Goal: Task Accomplishment & Management: Manage account settings

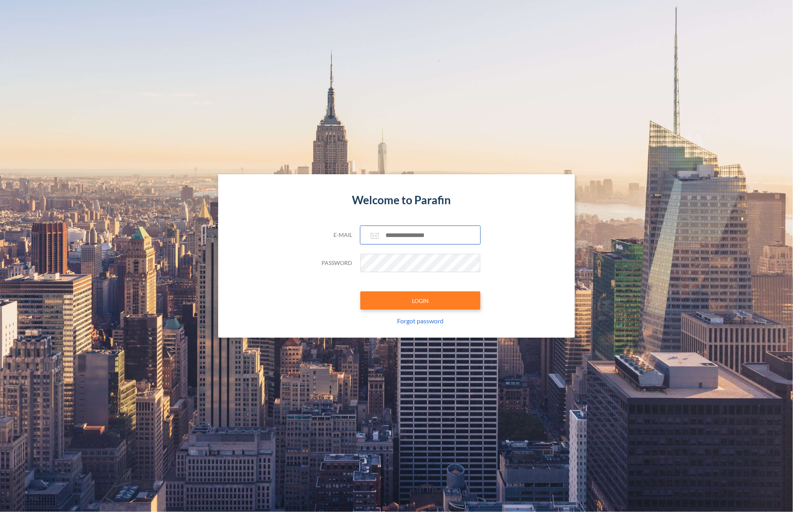
click at [426, 235] on input "text" at bounding box center [420, 235] width 120 height 18
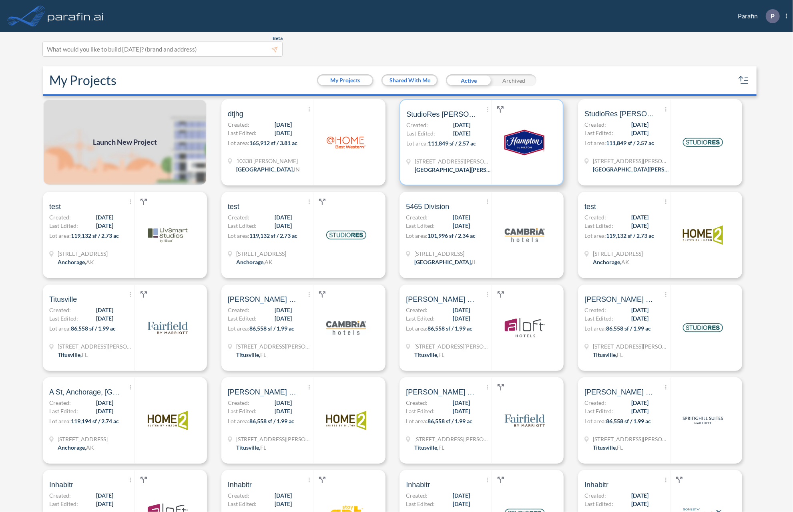
click at [431, 135] on span "Last Edited:" at bounding box center [420, 133] width 29 height 8
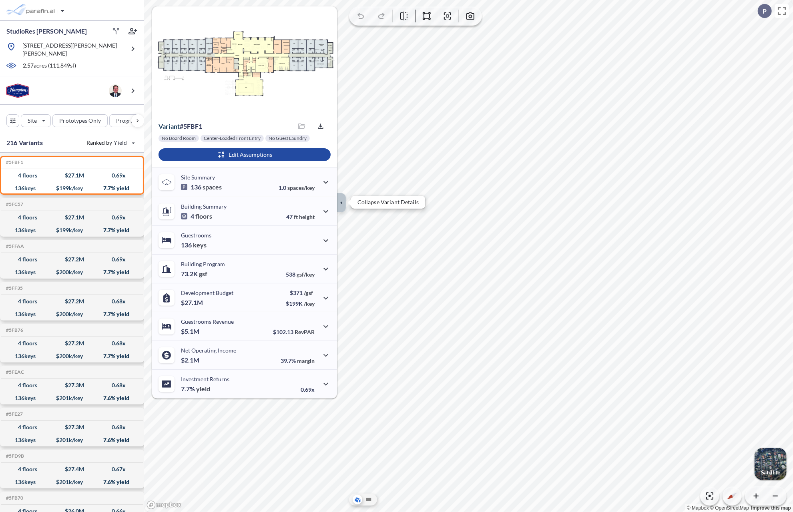
click at [342, 196] on button "button" at bounding box center [341, 202] width 9 height 19
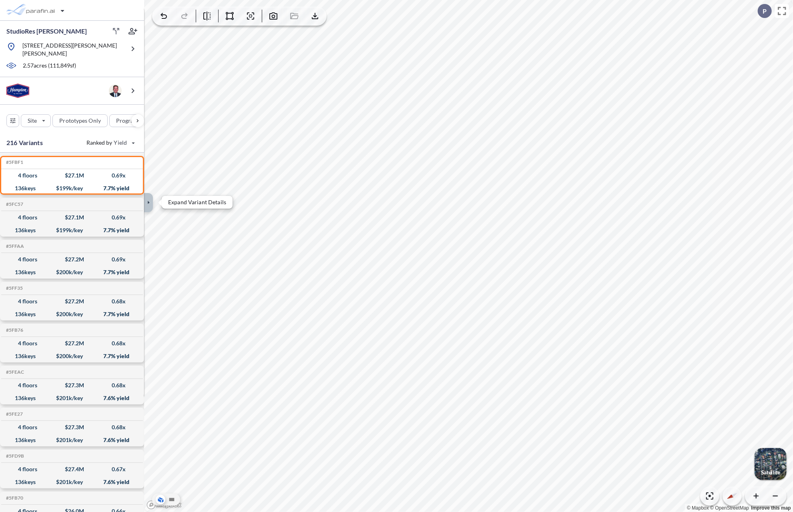
click at [150, 200] on icon "button" at bounding box center [148, 202] width 9 height 9
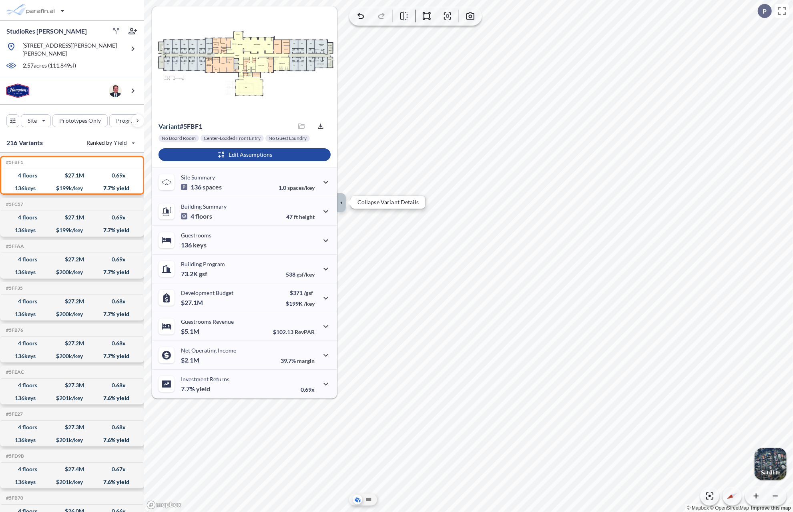
click at [342, 204] on icon "button" at bounding box center [341, 202] width 9 height 9
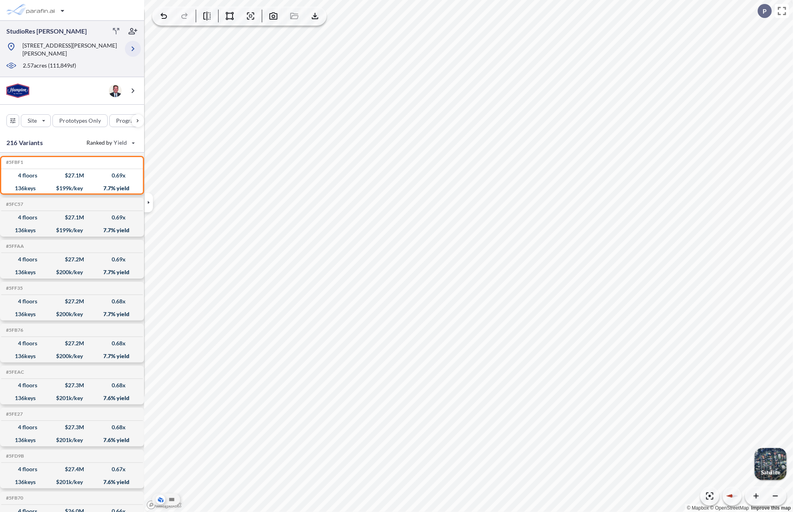
click at [133, 44] on icon "button" at bounding box center [133, 49] width 10 height 10
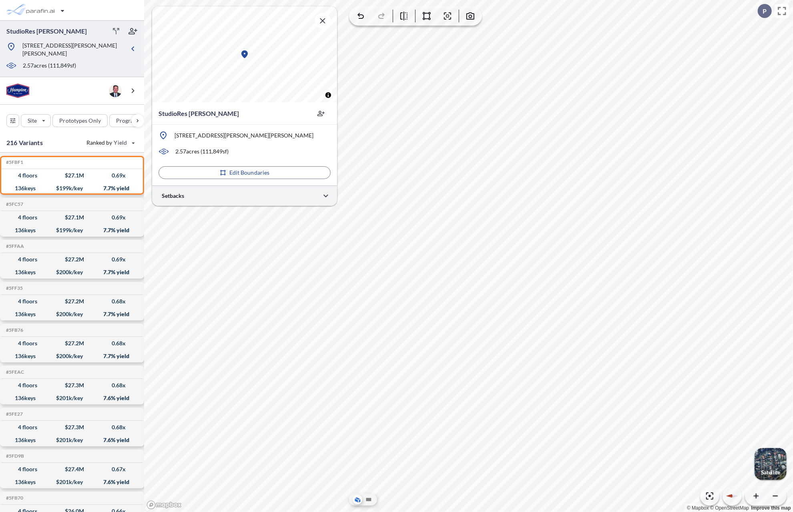
click at [212, 198] on div at bounding box center [244, 196] width 185 height 20
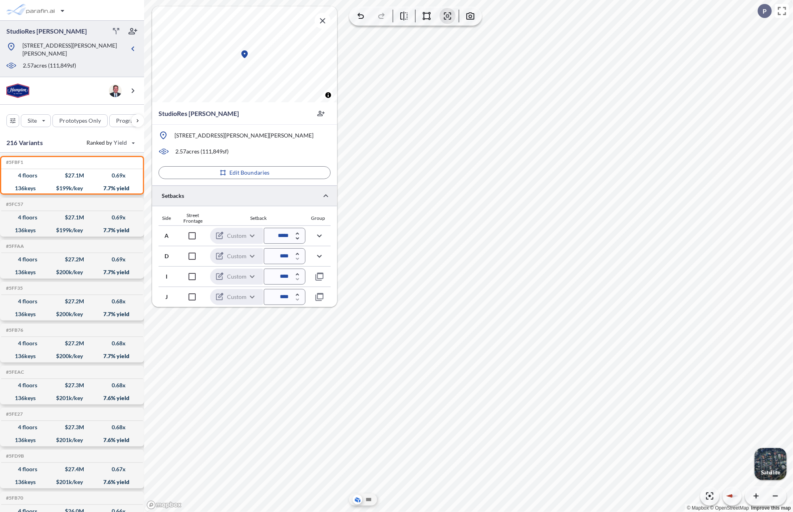
click at [778, 463] on div "button" at bounding box center [770, 464] width 32 height 32
click at [297, 239] on icon "button" at bounding box center [297, 239] width 3 height 2
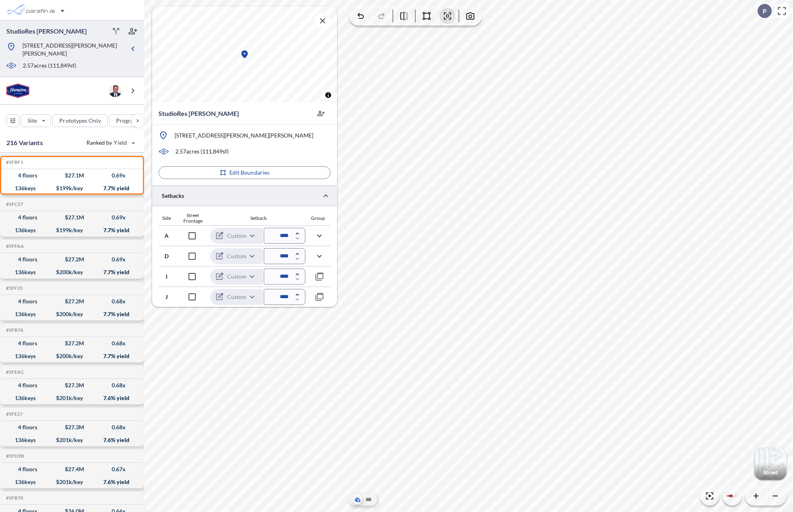
type input "****"
click at [288, 234] on input "****" at bounding box center [285, 236] width 42 height 16
click at [307, 238] on div at bounding box center [317, 236] width 25 height 22
click at [298, 239] on div at bounding box center [298, 236] width 4 height 8
click at [772, 466] on div "button" at bounding box center [770, 464] width 32 height 32
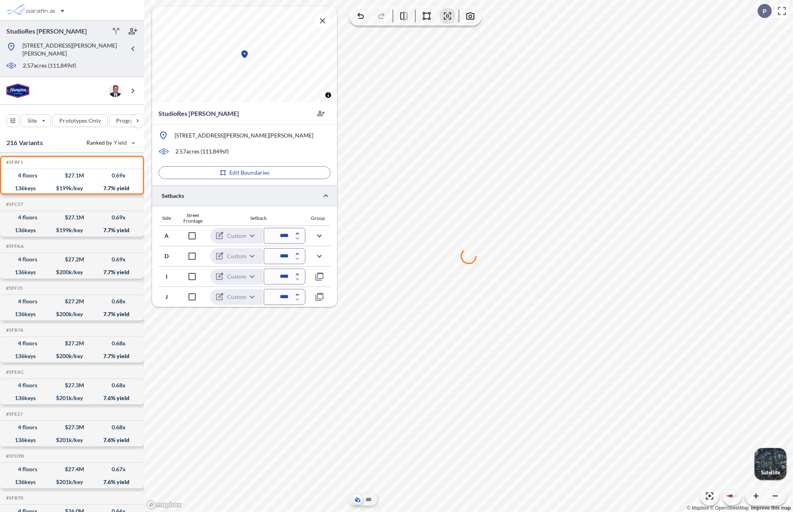
click at [770, 461] on div "button" at bounding box center [770, 464] width 32 height 32
